Goal: Task Accomplishment & Management: Manage account settings

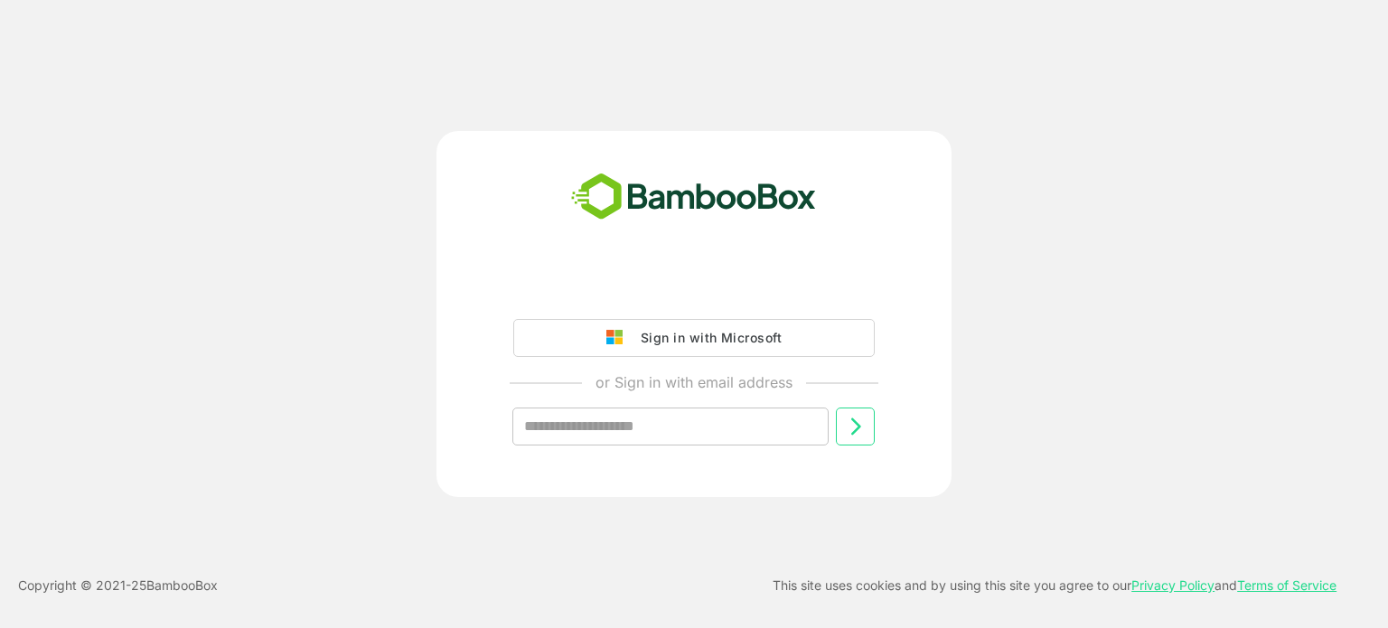
click at [585, 429] on input "text" at bounding box center [670, 427] width 316 height 38
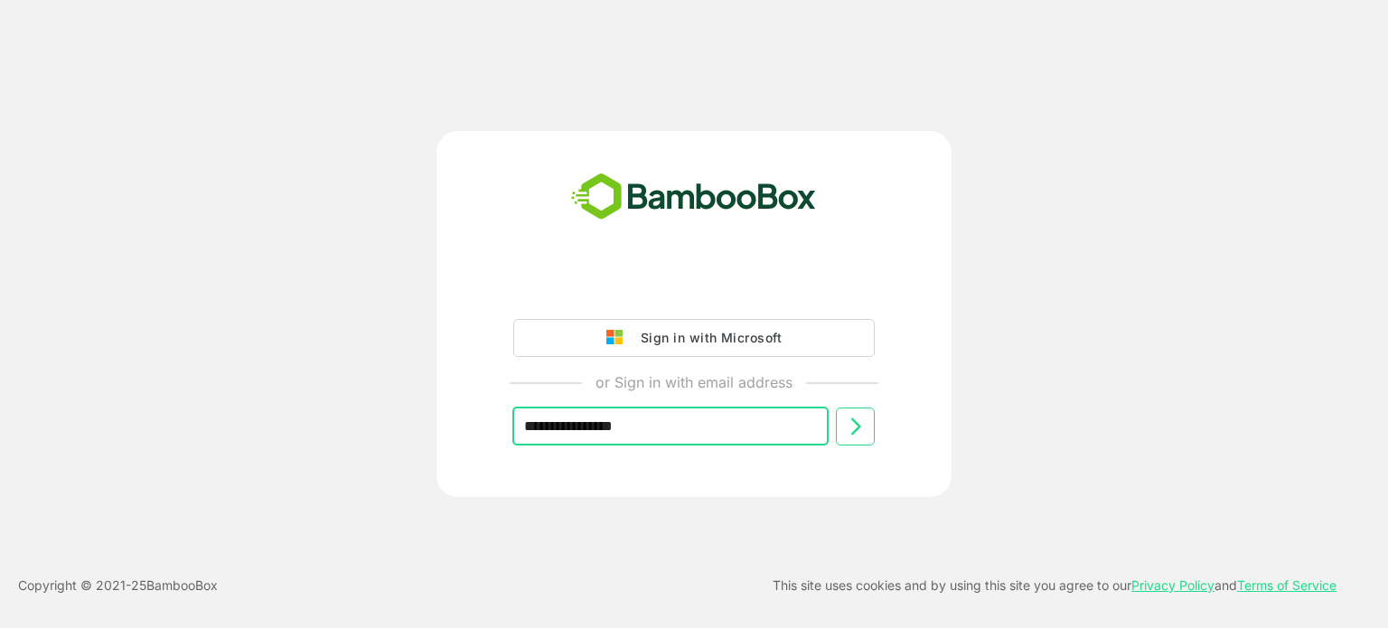
type input "**********"
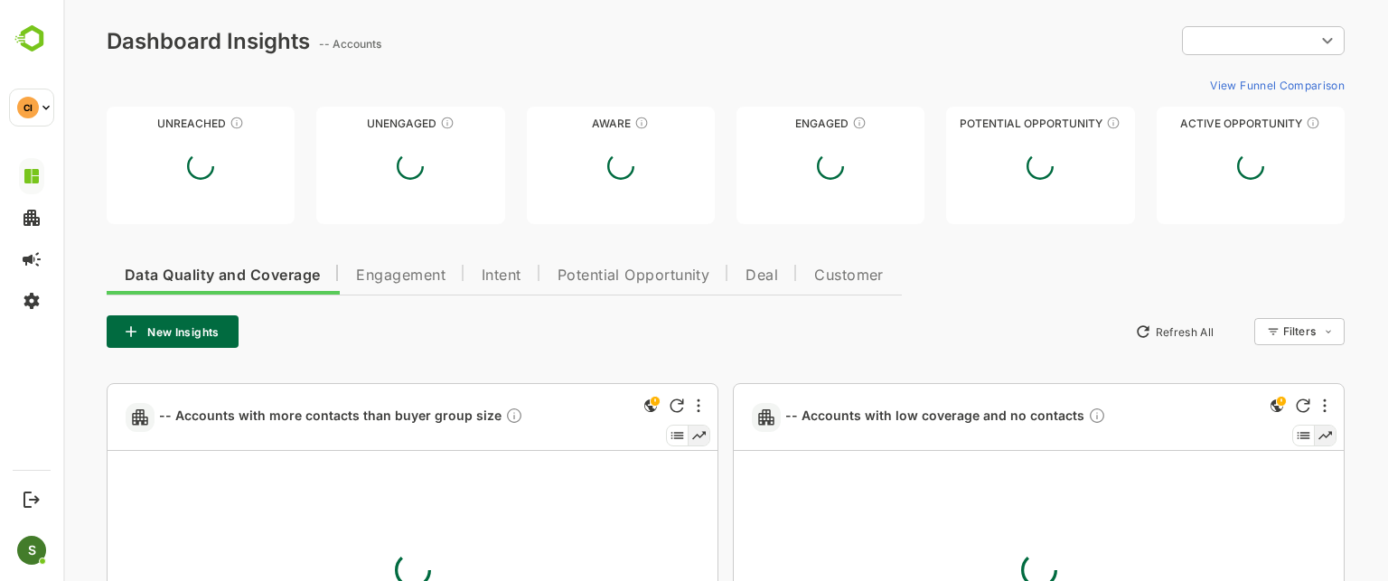
type input "**********"
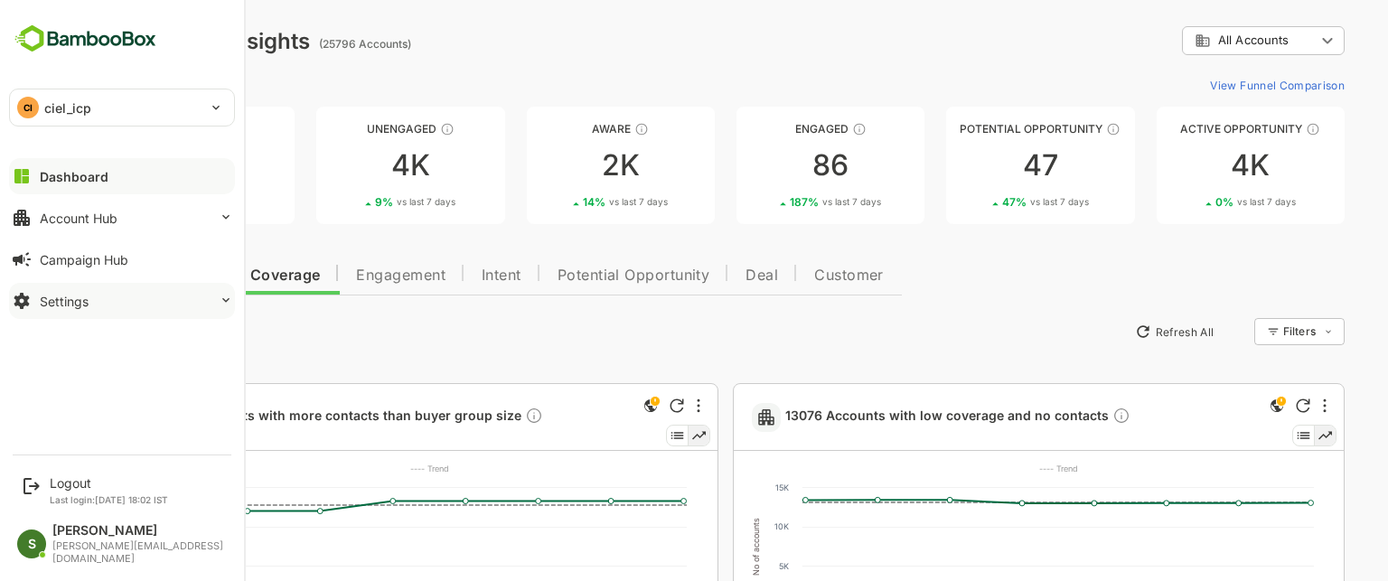
click at [49, 296] on div "Settings" at bounding box center [64, 301] width 49 height 15
click at [70, 301] on div "Settings" at bounding box center [64, 301] width 49 height 15
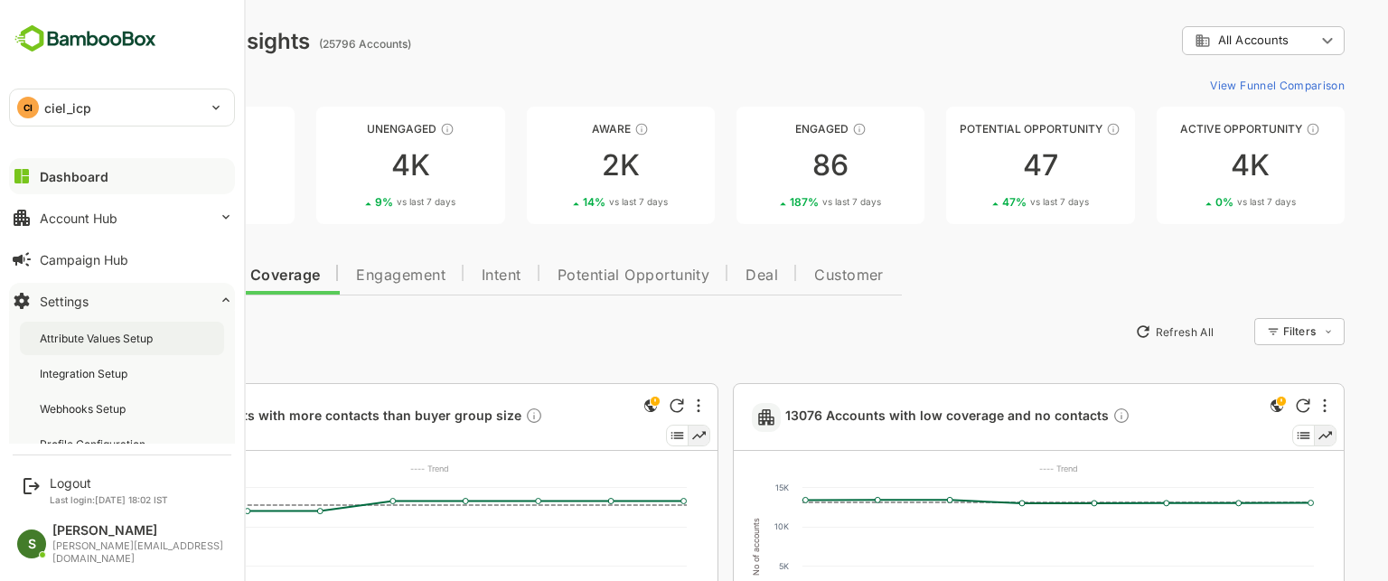
scroll to position [14, 0]
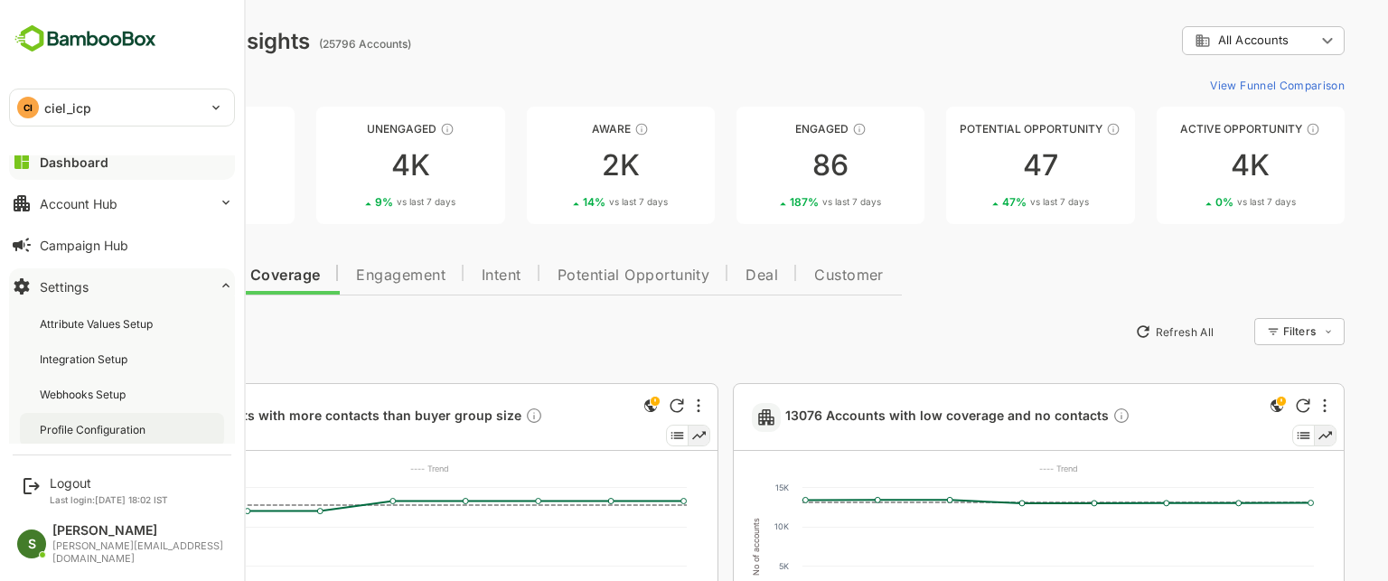
click at [80, 422] on div "Profile Configuration" at bounding box center [94, 429] width 109 height 15
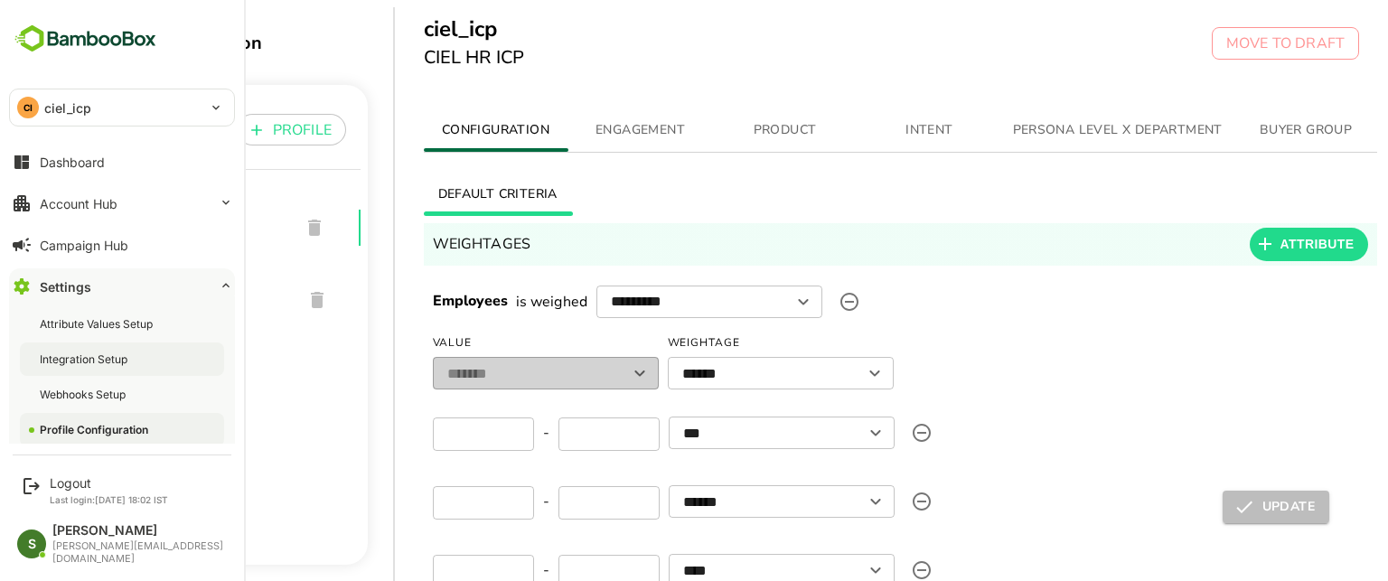
click at [59, 350] on div "Integration Setup" at bounding box center [122, 358] width 204 height 33
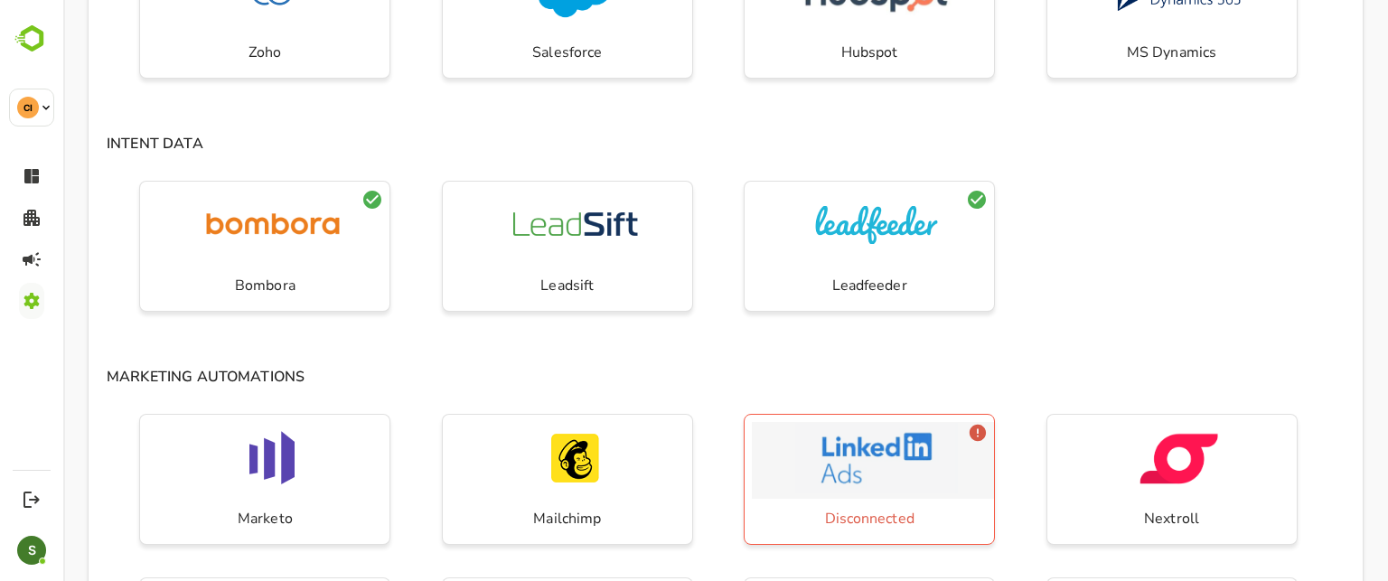
scroll to position [542, 0]
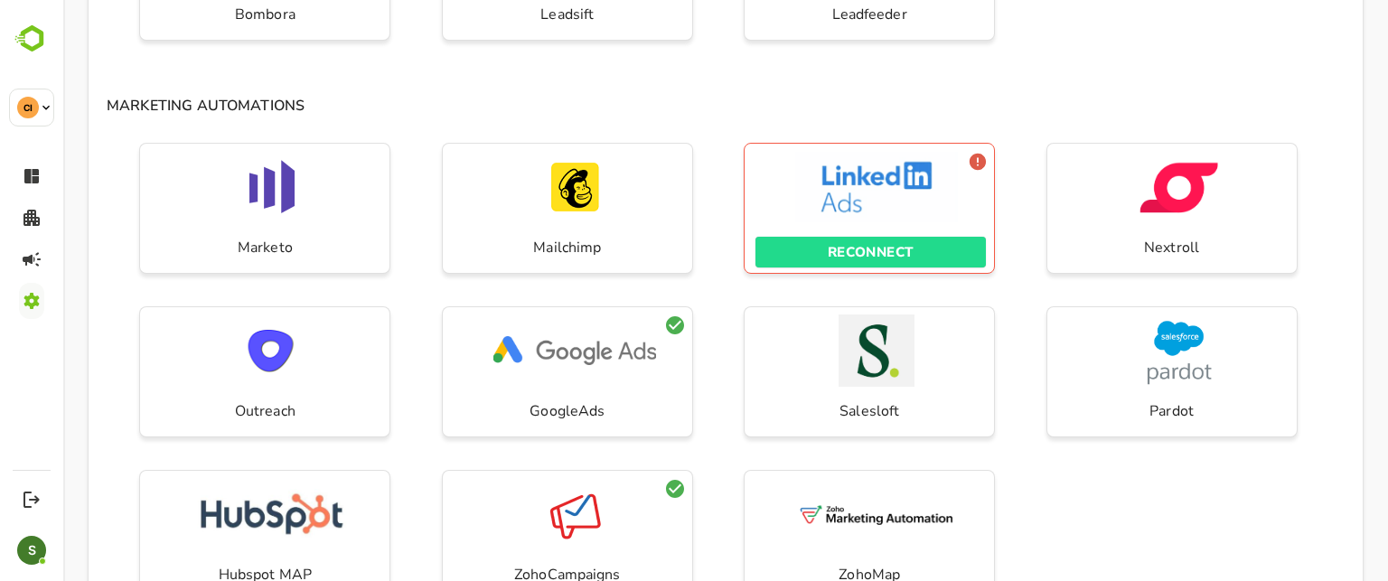
click at [924, 257] on span "RECONNECT" at bounding box center [870, 251] width 212 height 23
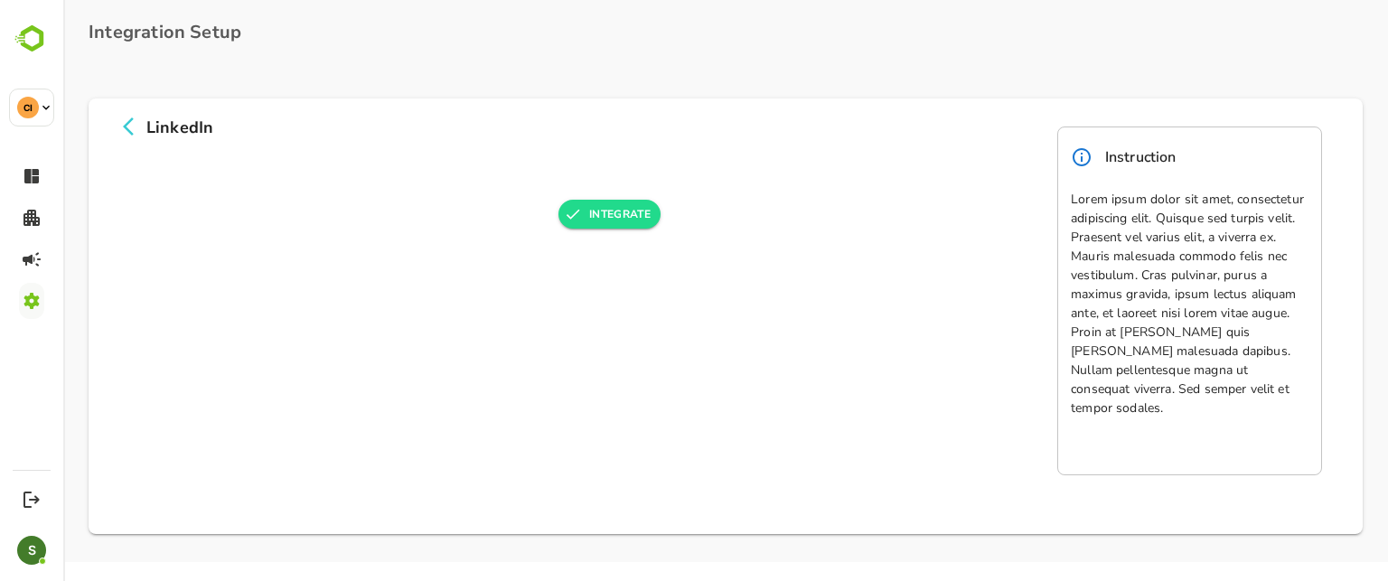
scroll to position [0, 0]
click at [610, 216] on button "INTEGRATE" at bounding box center [609, 214] width 102 height 29
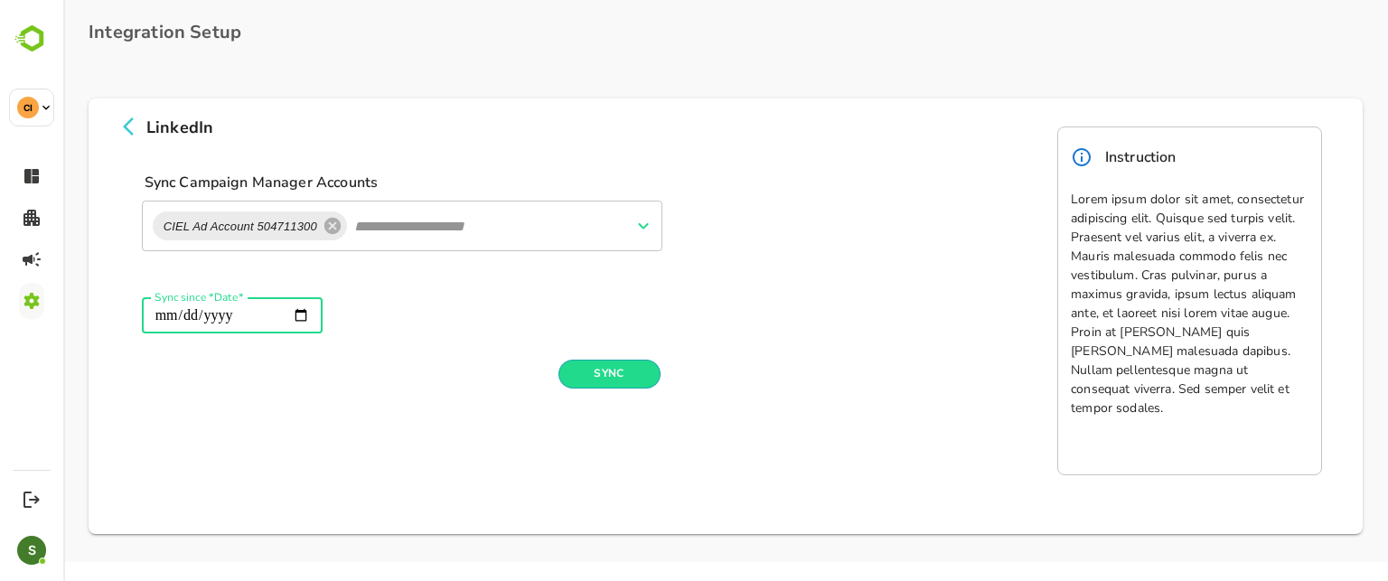
click at [296, 314] on input "Sync since *Date*" at bounding box center [232, 315] width 181 height 36
type input "**********"
click at [642, 228] on icon "Open" at bounding box center [643, 226] width 10 height 6
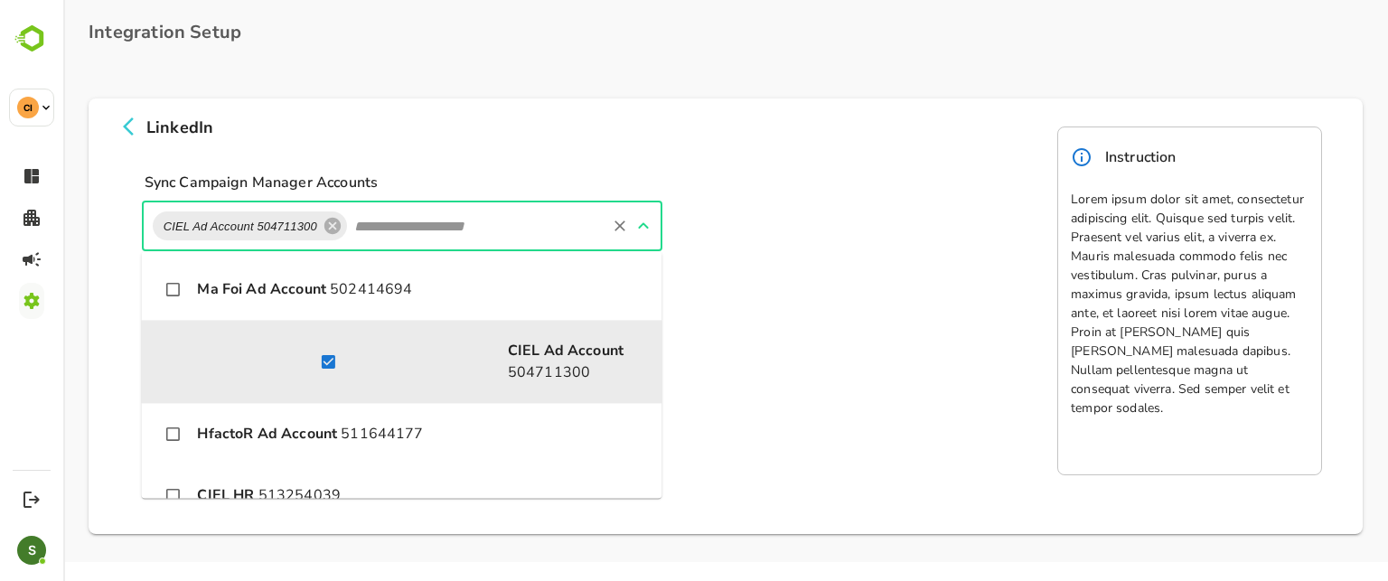
click at [857, 361] on div "Sync" at bounding box center [956, 374] width 814 height 29
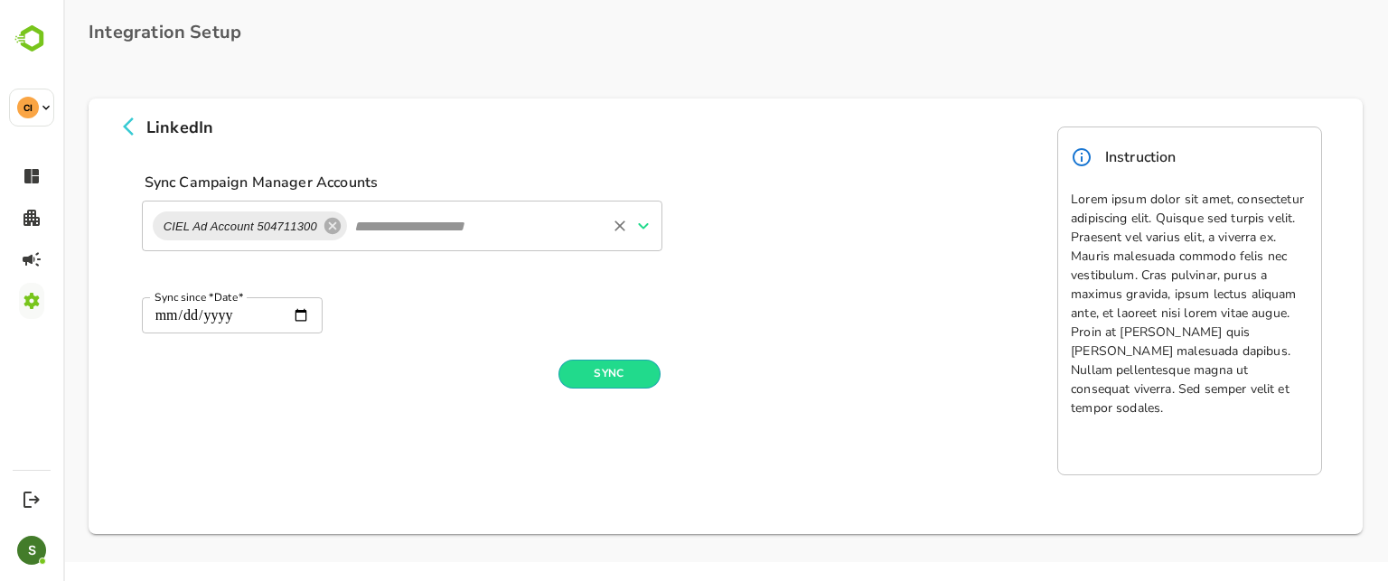
click at [419, 227] on input "text" at bounding box center [477, 226] width 254 height 31
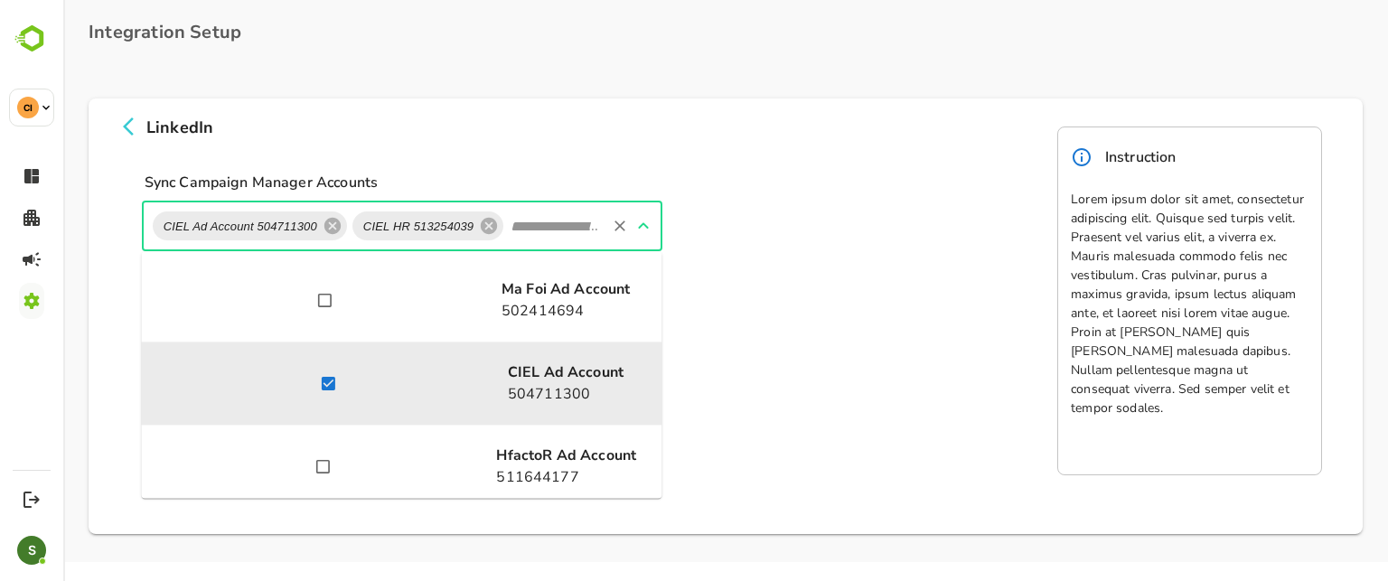
scroll to position [181, 0]
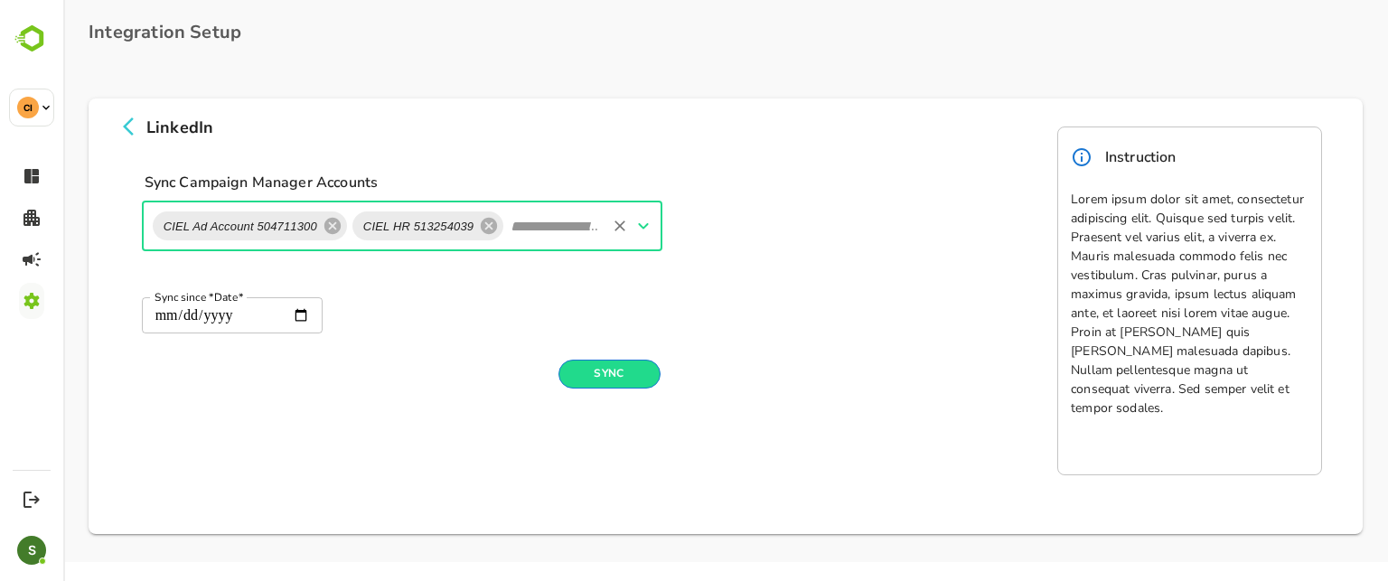
click at [619, 375] on button "Sync" at bounding box center [609, 374] width 102 height 29
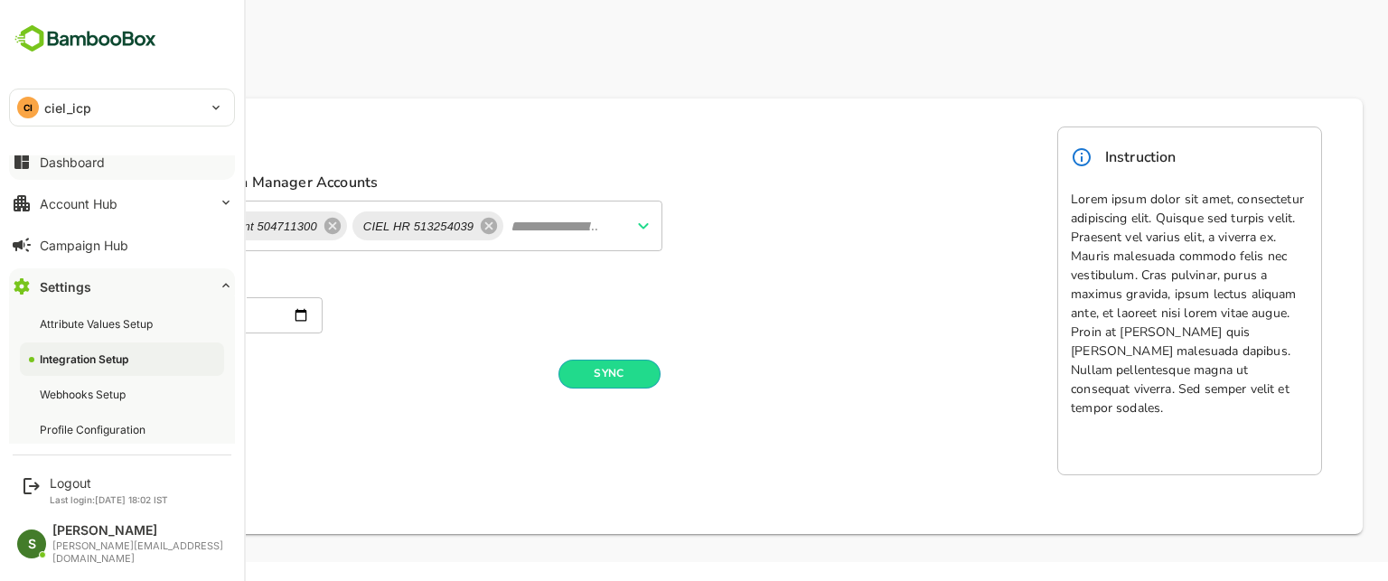
click at [76, 170] on button "Dashboard" at bounding box center [122, 162] width 226 height 36
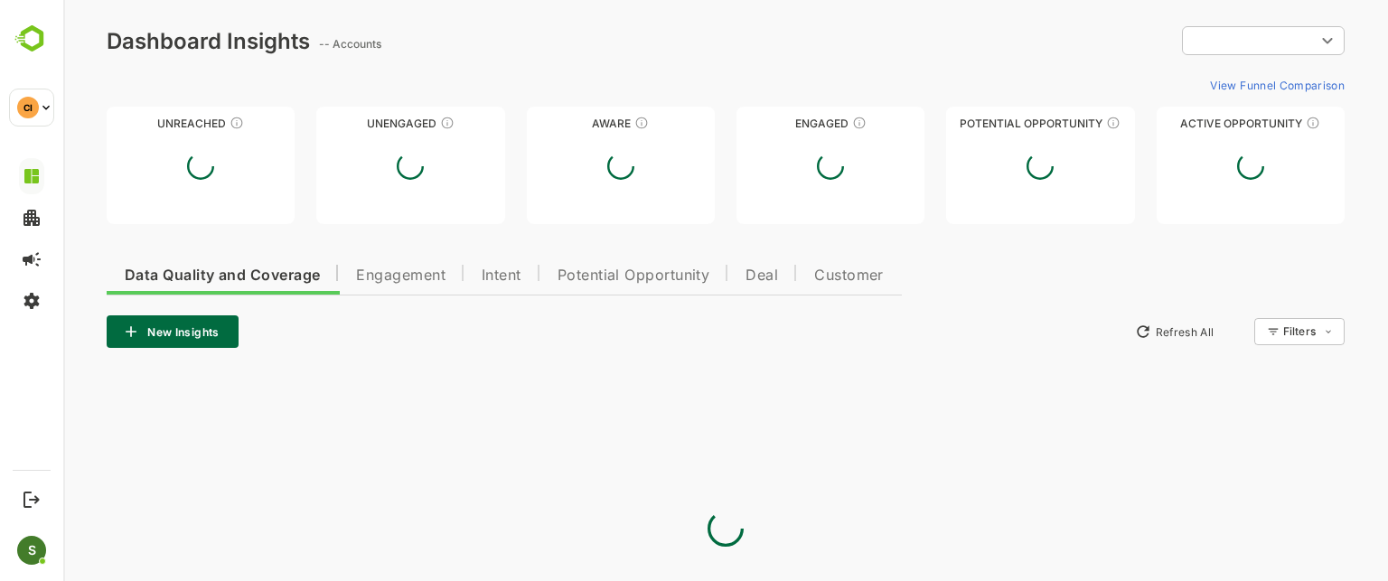
type input "**********"
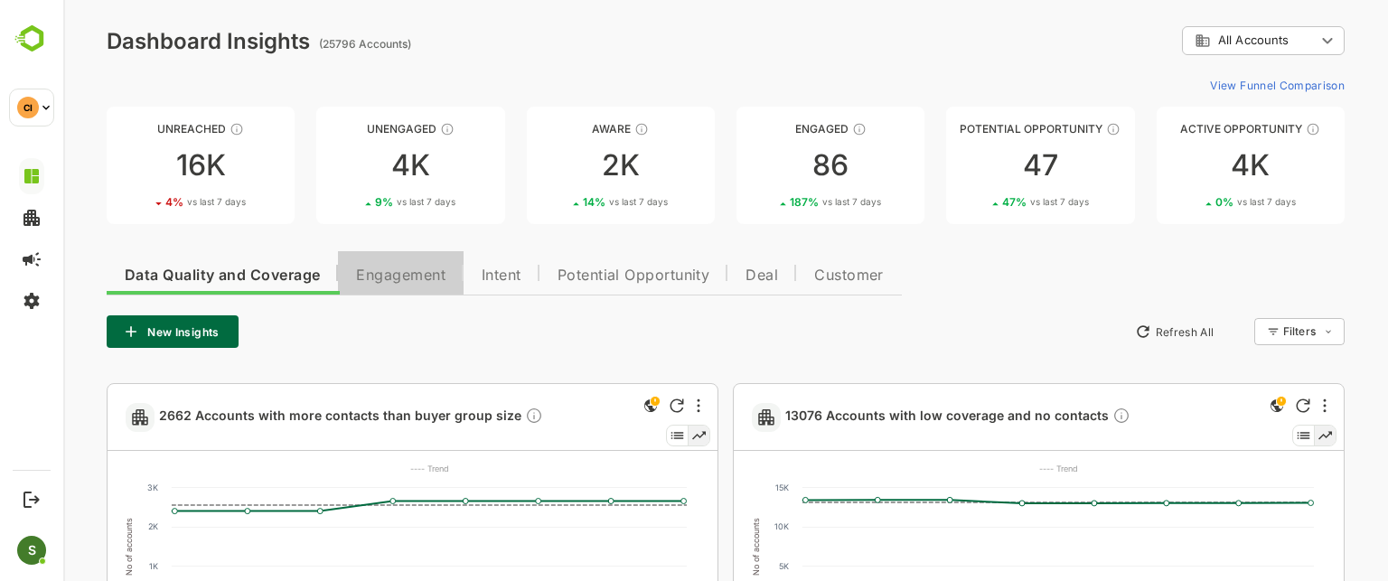
click at [395, 283] on span "Engagement" at bounding box center [400, 275] width 89 height 14
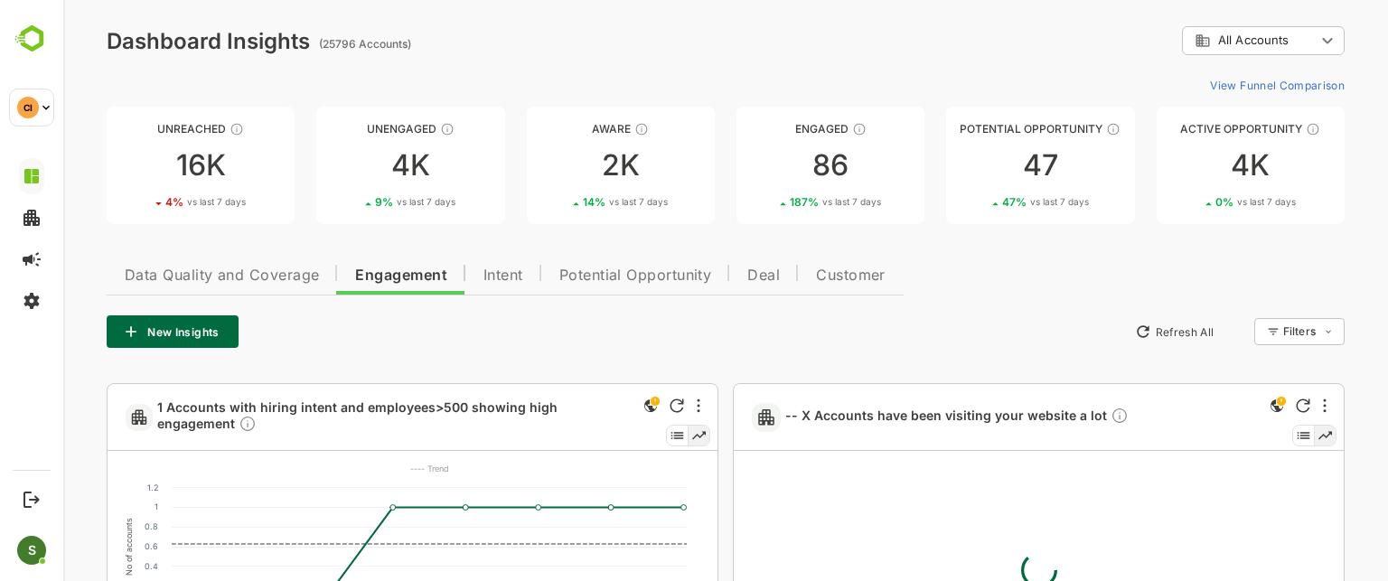
click at [614, 262] on button "Potential Opportunity" at bounding box center [635, 272] width 189 height 43
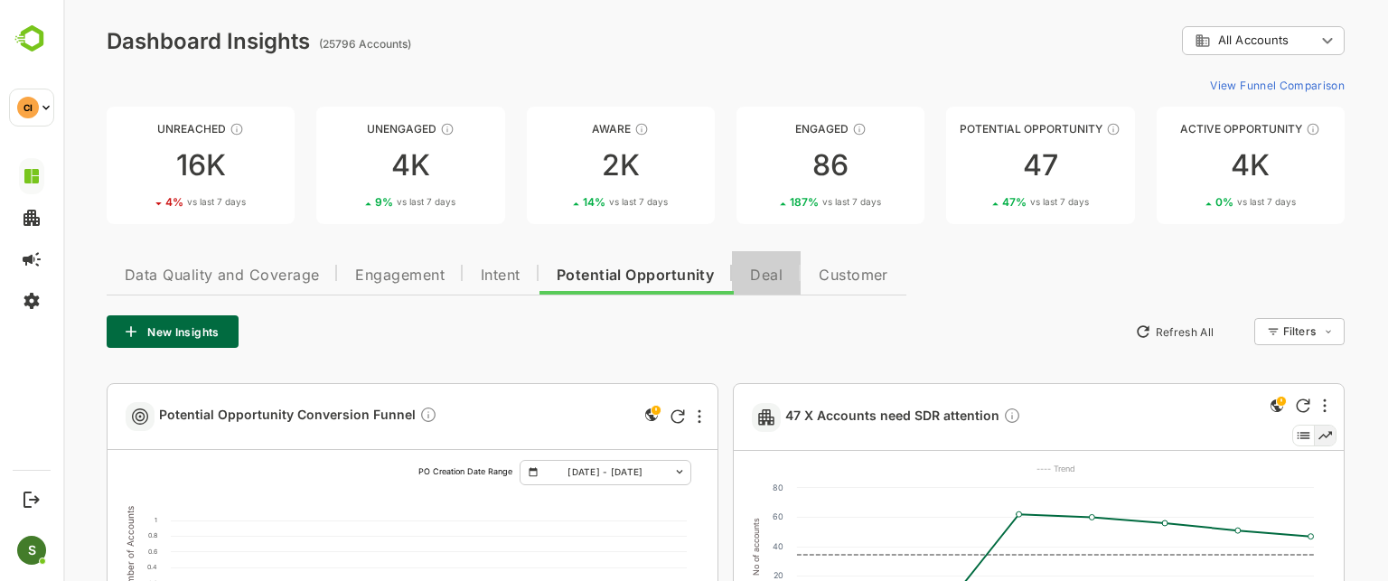
click at [782, 281] on span "Deal" at bounding box center [766, 275] width 33 height 14
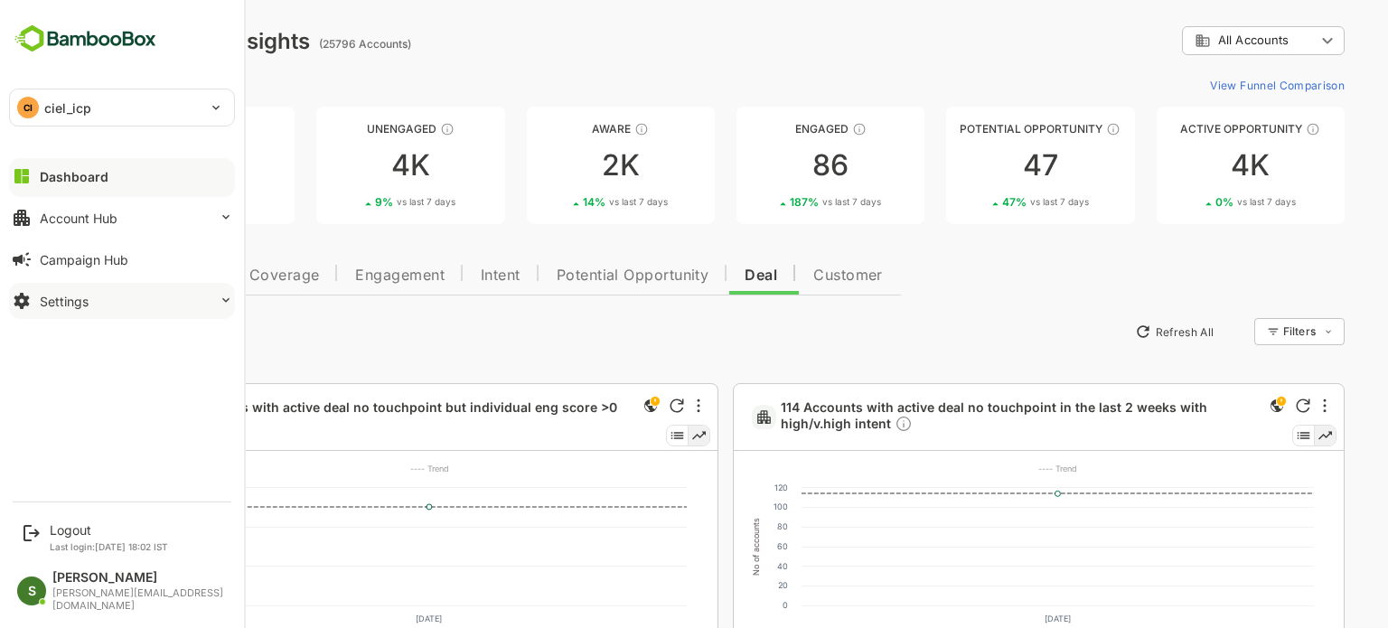
drag, startPoint x: 54, startPoint y: 305, endPoint x: 65, endPoint y: 306, distance: 10.9
click at [54, 305] on div "Settings" at bounding box center [64, 301] width 49 height 15
click at [31, 300] on icon at bounding box center [22, 301] width 22 height 22
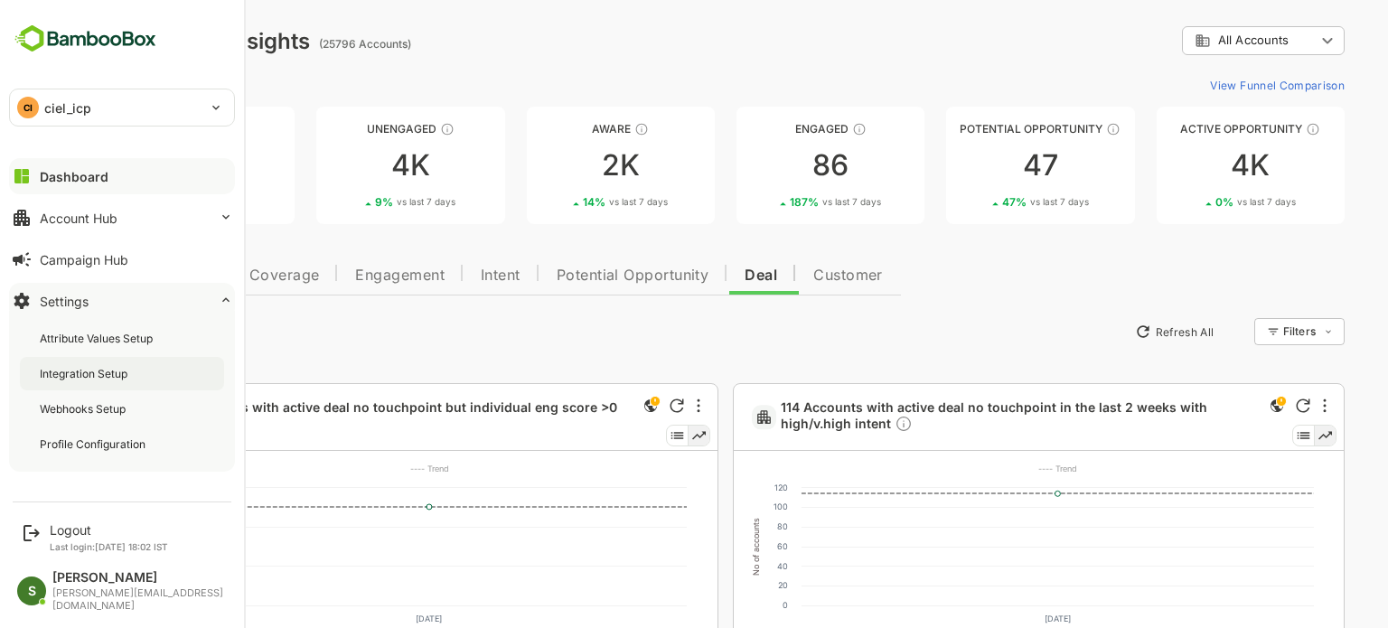
click at [58, 362] on div "Integration Setup" at bounding box center [122, 373] width 204 height 33
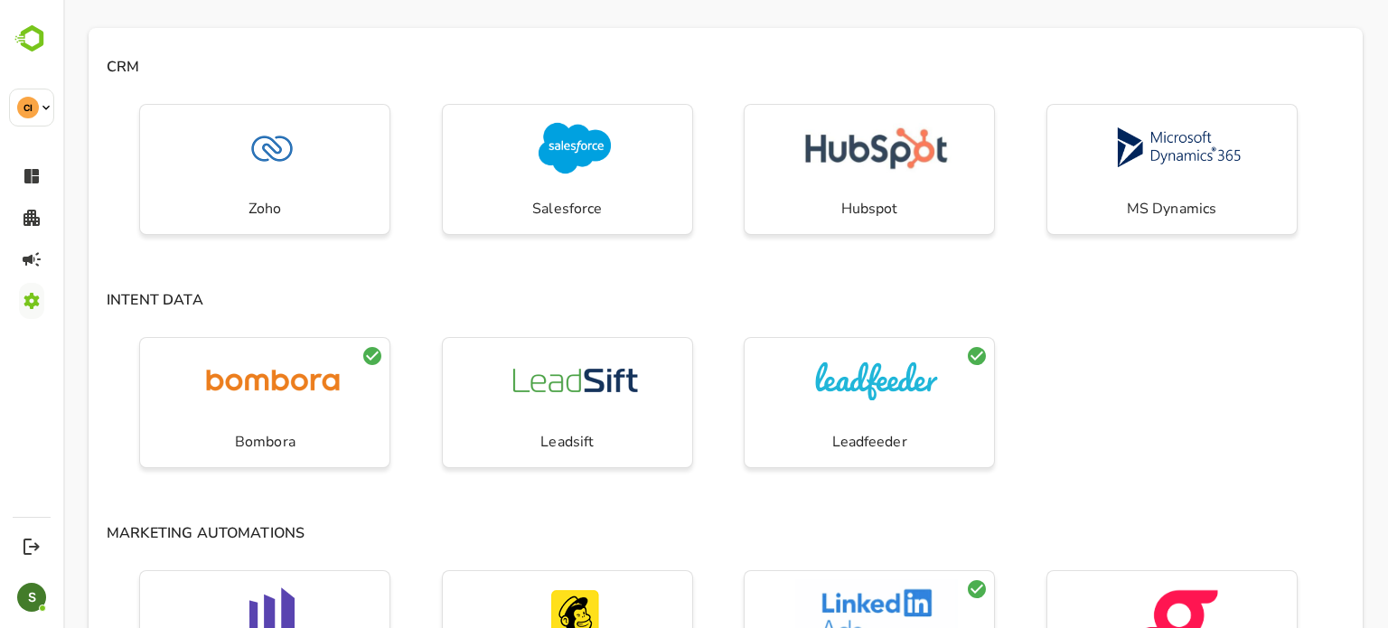
scroll to position [25, 0]
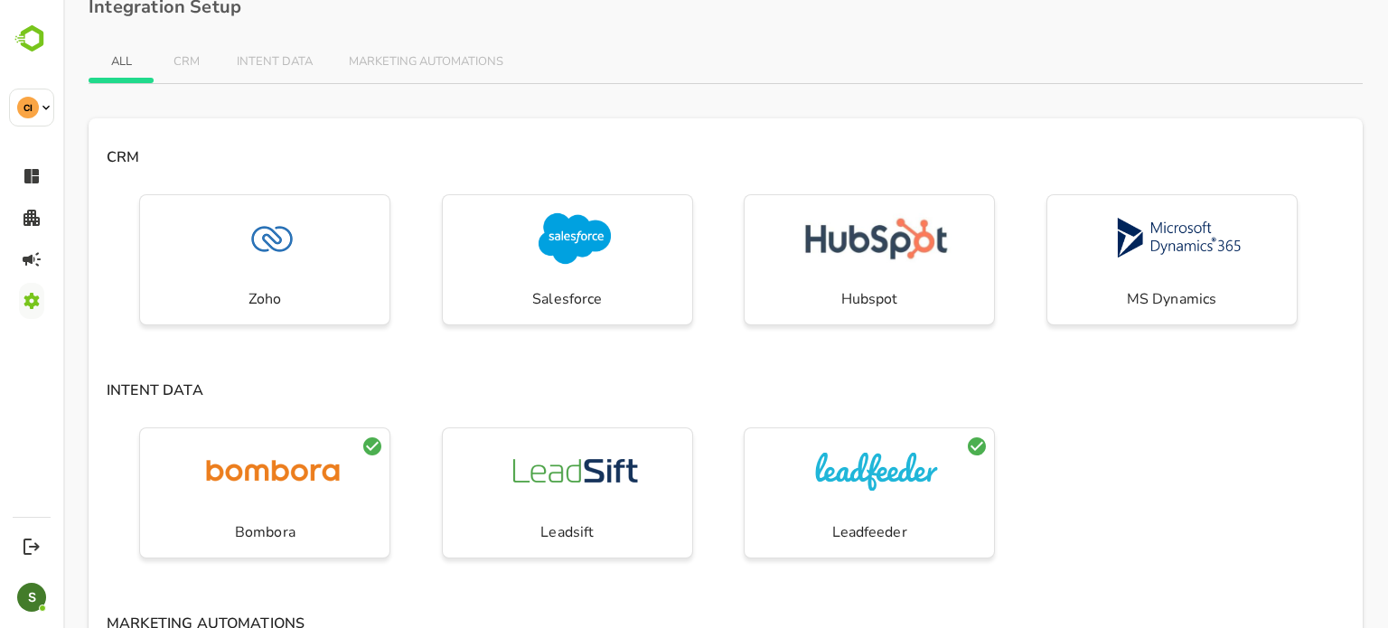
click at [178, 61] on span "CRM" at bounding box center [186, 62] width 29 height 14
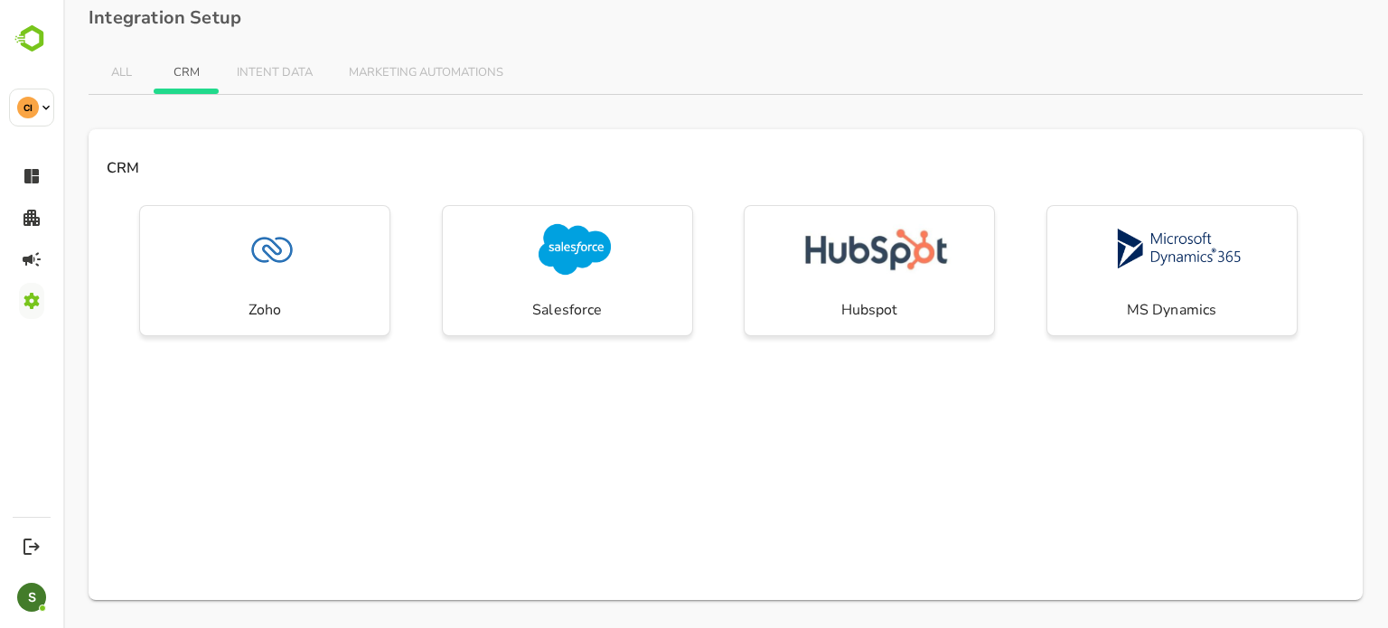
scroll to position [14, 0]
click at [239, 71] on span "INTENT DATA" at bounding box center [275, 73] width 76 height 14
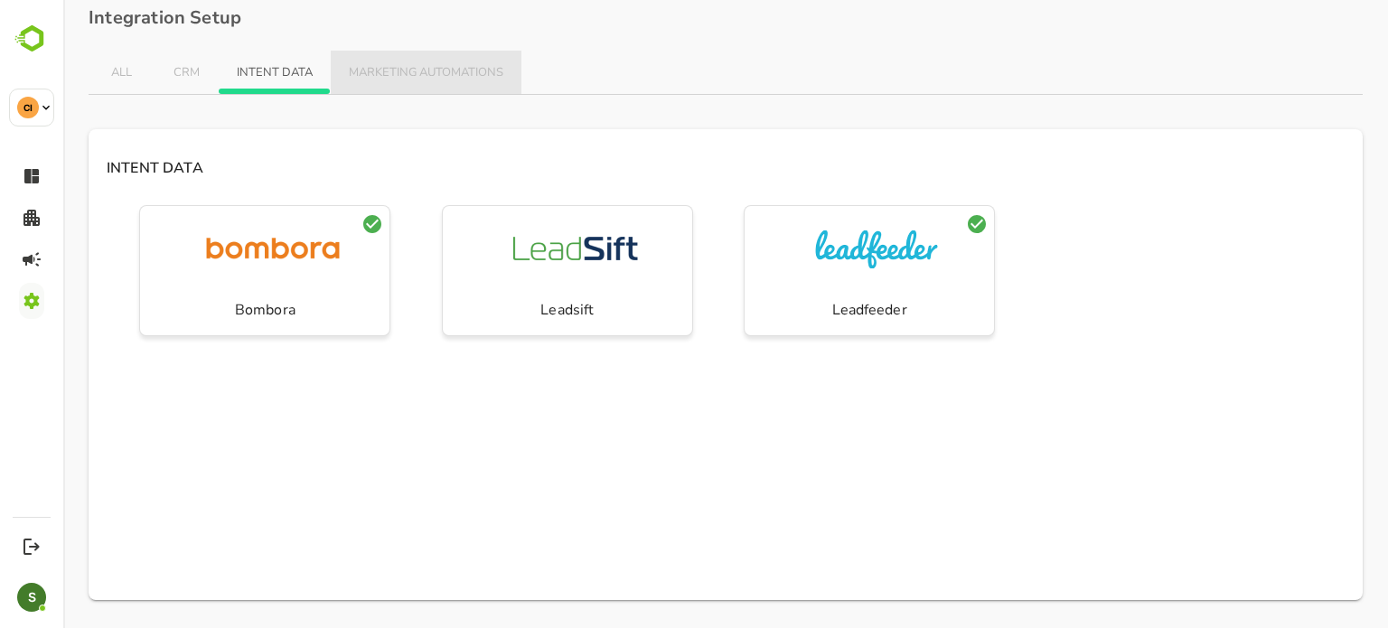
click at [414, 54] on button "MARKETING AUTOMATIONS" at bounding box center [426, 72] width 191 height 43
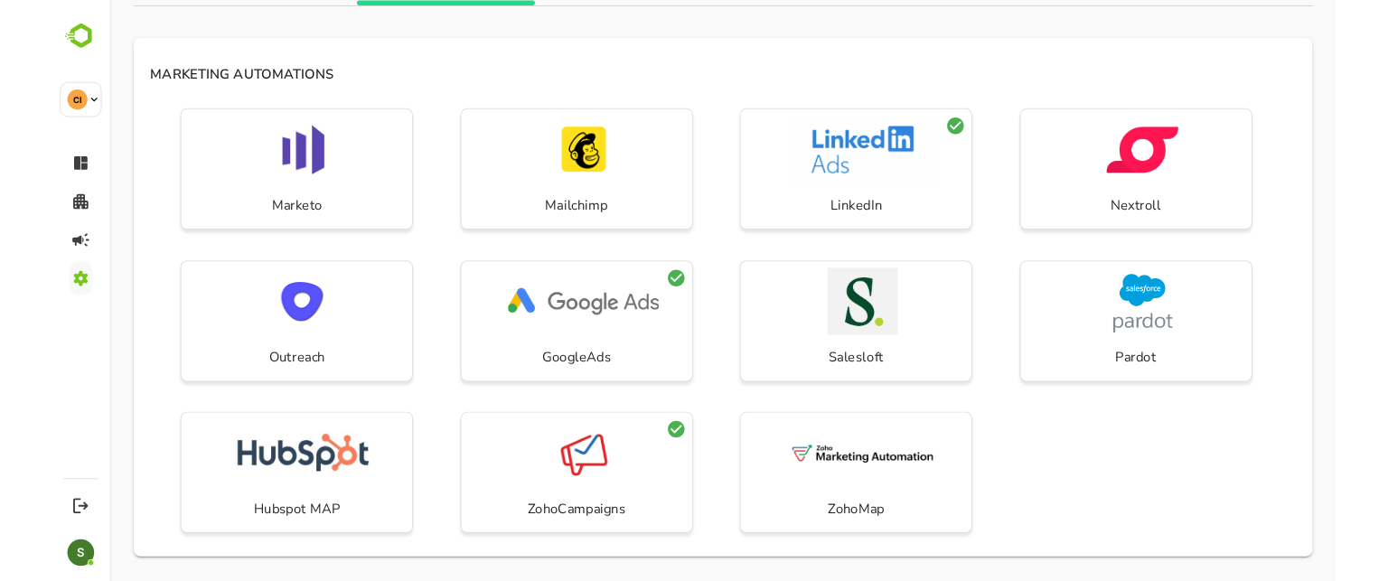
scroll to position [0, 0]
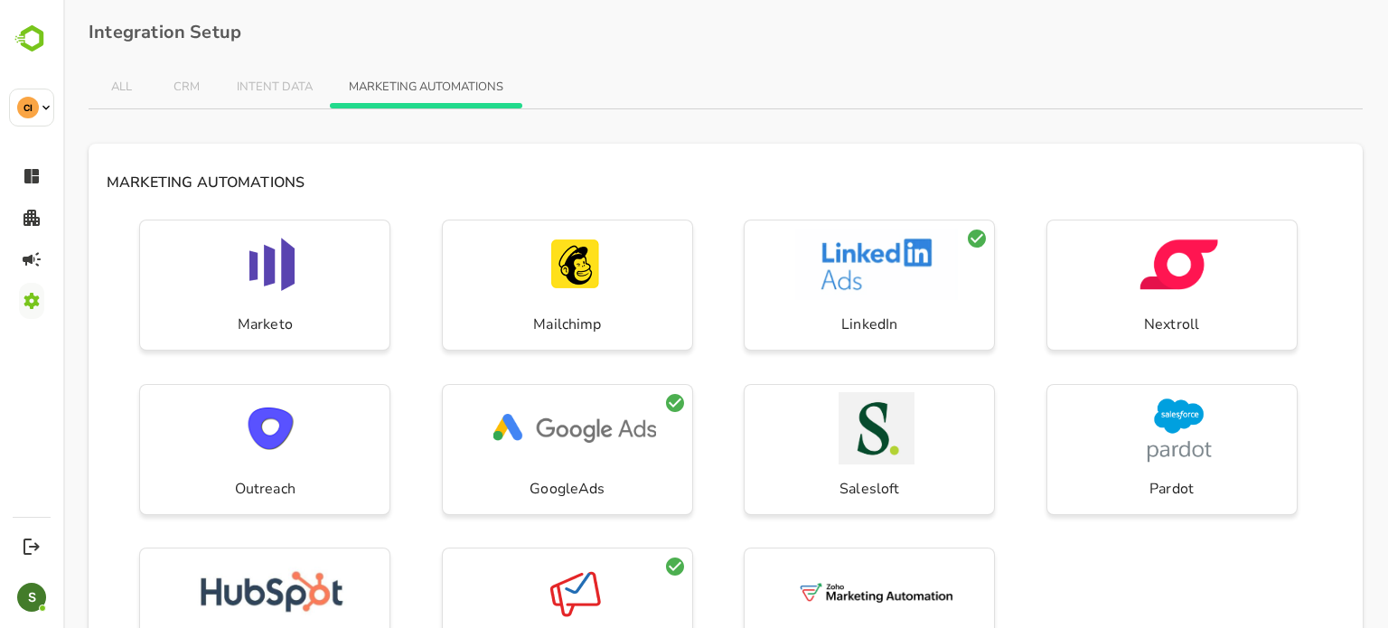
click at [195, 95] on button "CRM" at bounding box center [186, 86] width 65 height 43
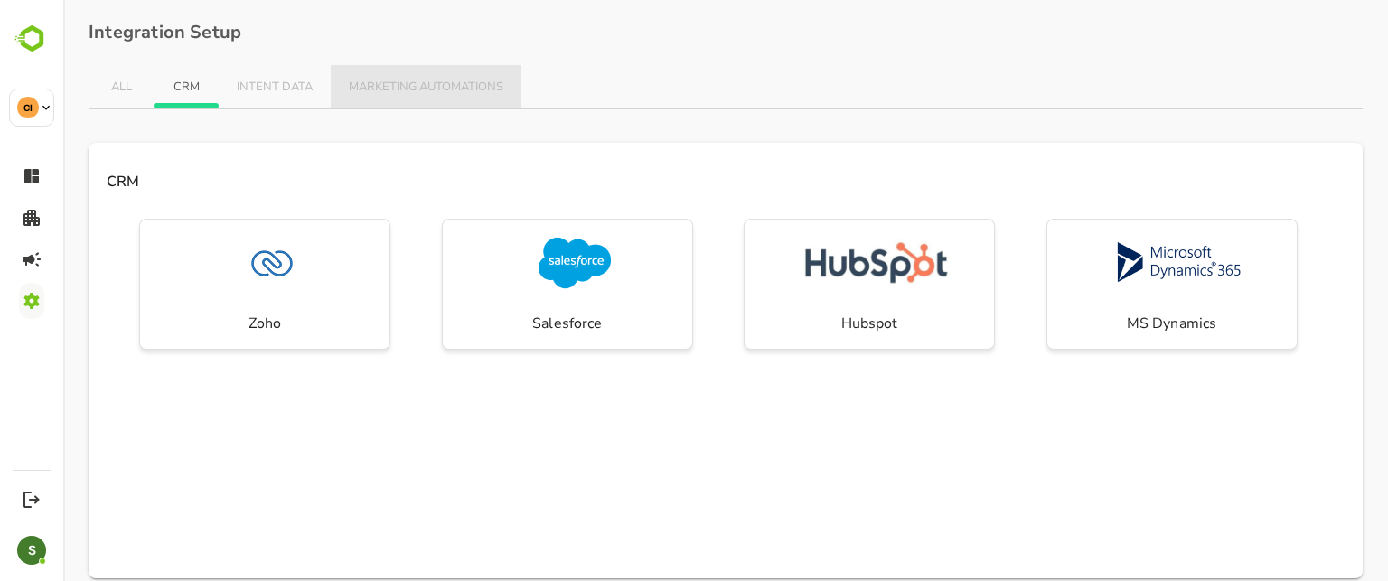
click at [454, 93] on span "MARKETING AUTOMATIONS" at bounding box center [426, 87] width 155 height 14
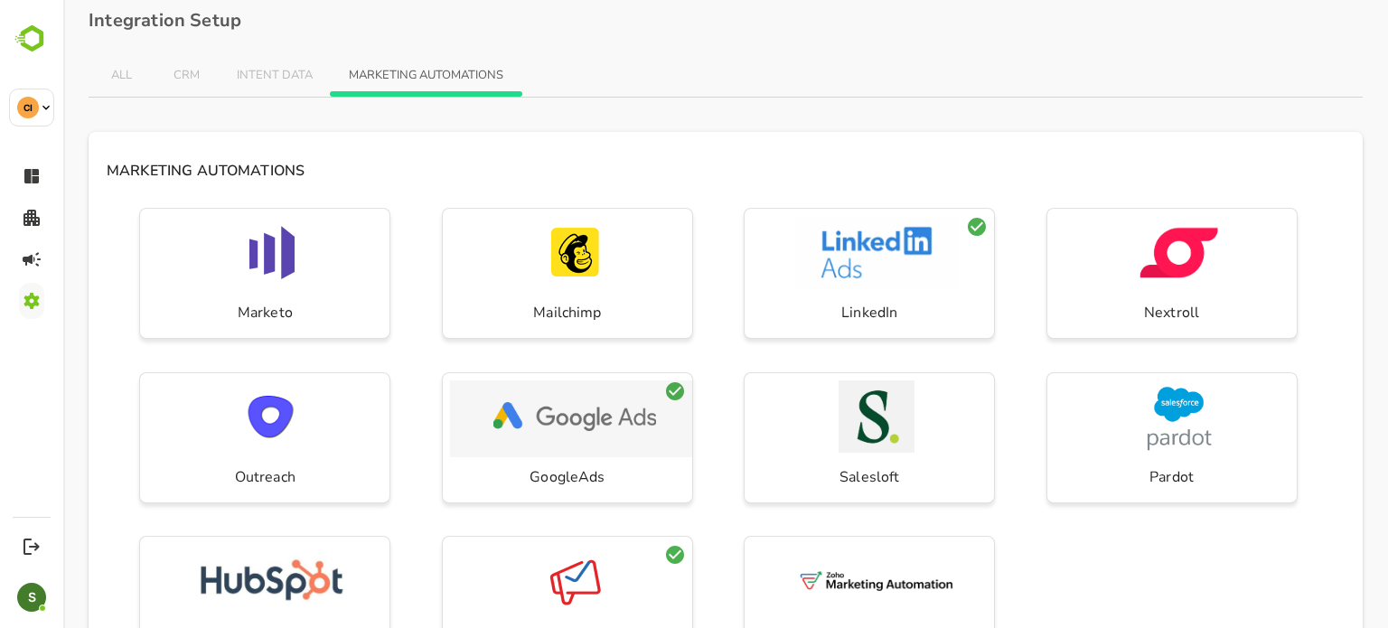
scroll to position [102, 0]
